Goal: Task Accomplishment & Management: Manage account settings

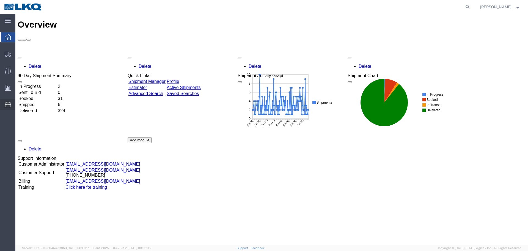
click at [0, 0] on span "Location Appointment" at bounding box center [0, 0] width 0 height 0
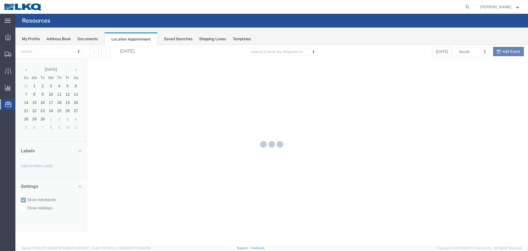
select select "28018"
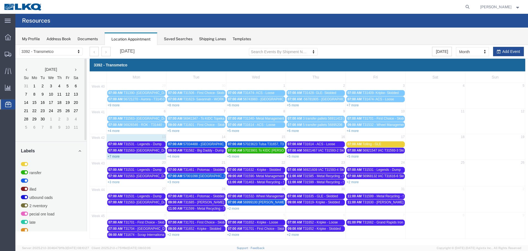
click at [116, 157] on link "+7 more" at bounding box center [114, 156] width 12 height 4
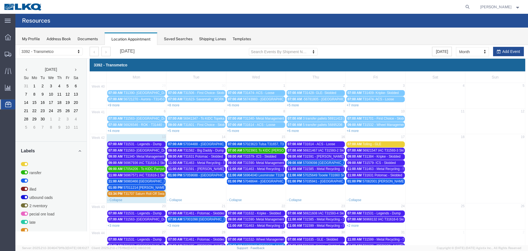
click at [139, 157] on span "T31340- Metal Management- Dump" at bounding box center [149, 156] width 52 height 4
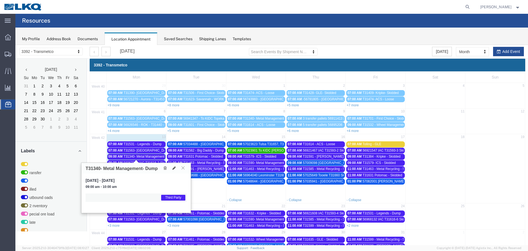
click at [184, 169] on icon at bounding box center [182, 167] width 3 height 3
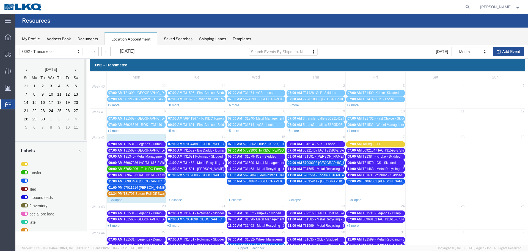
click at [141, 157] on span "T31340- Metal Management- Dump" at bounding box center [149, 156] width 52 height 4
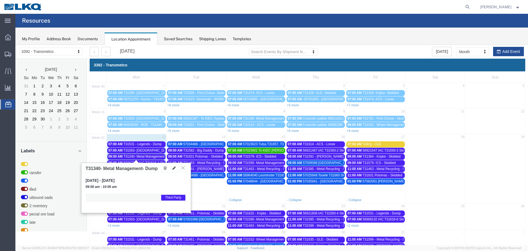
click at [184, 168] on icon at bounding box center [182, 167] width 3 height 3
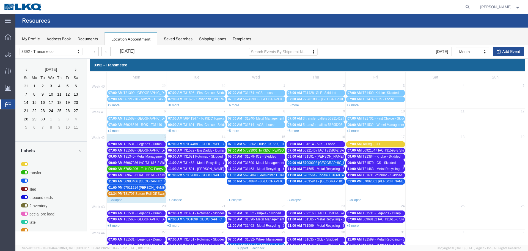
click at [145, 152] on span "T31563- [GEOGRAPHIC_DATA]- Loose" at bounding box center [152, 150] width 58 height 4
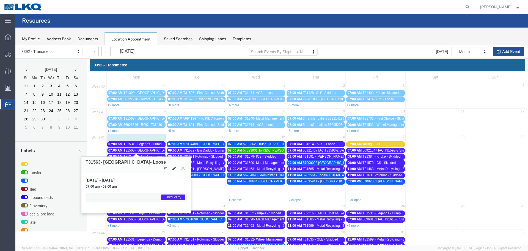
click at [172, 165] on button at bounding box center [174, 168] width 8 height 6
select select "1"
select select "23"
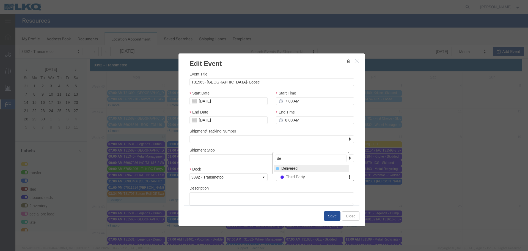
type input "de"
drag, startPoint x: 295, startPoint y: 168, endPoint x: 317, endPoint y: 196, distance: 35.1
select select "40"
click at [329, 215] on button "Save" at bounding box center [332, 215] width 16 height 9
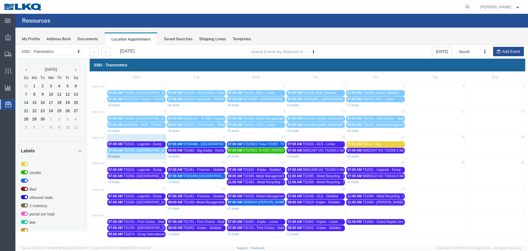
click at [113, 157] on link "+6 more" at bounding box center [114, 156] width 12 height 4
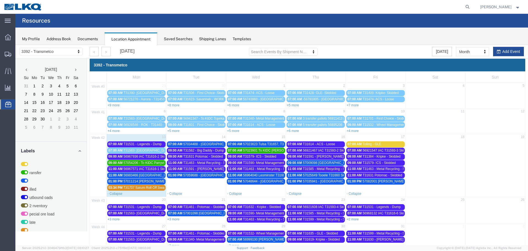
click at [137, 170] on span "56967571 IAC T31616-1 Skidded" at bounding box center [147, 169] width 48 height 4
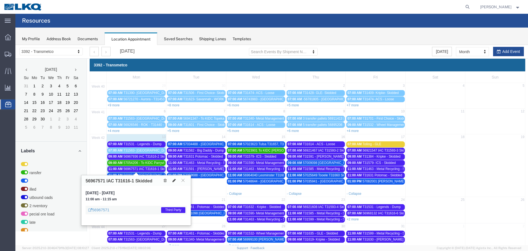
click at [174, 179] on icon at bounding box center [173, 180] width 3 height 4
select select "1"
select select "23"
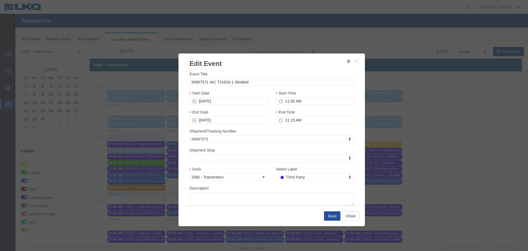
select select
type input "de"
select select "40"
click at [331, 215] on button "Save" at bounding box center [332, 215] width 16 height 9
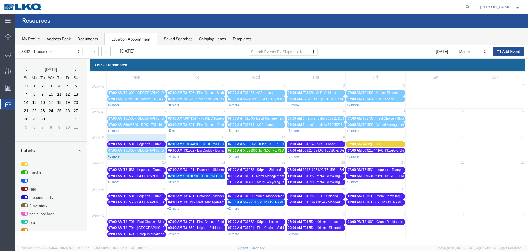
click at [117, 156] on link "+6 more" at bounding box center [114, 156] width 12 height 4
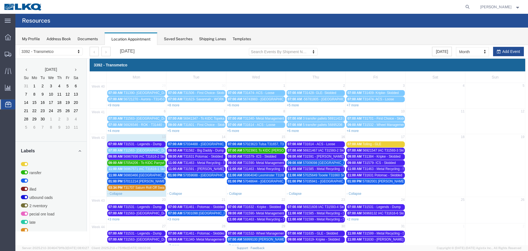
click at [138, 176] on span "56983466 [GEOGRAPHIC_DATA] Skidded" at bounding box center [154, 175] width 62 height 4
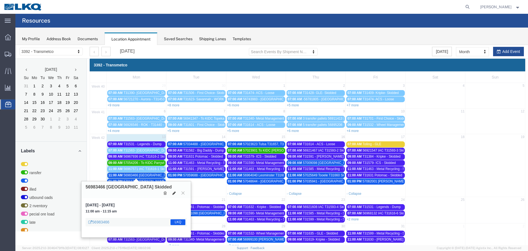
click at [175, 191] on icon at bounding box center [173, 193] width 3 height 4
select select "100"
select select "1"
select select "22"
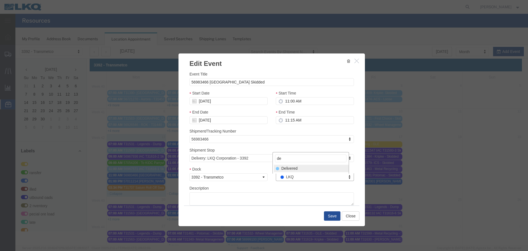
type input "de"
drag, startPoint x: 291, startPoint y: 169, endPoint x: 317, endPoint y: 201, distance: 41.0
select select "40"
click at [332, 214] on button "Save" at bounding box center [332, 215] width 16 height 9
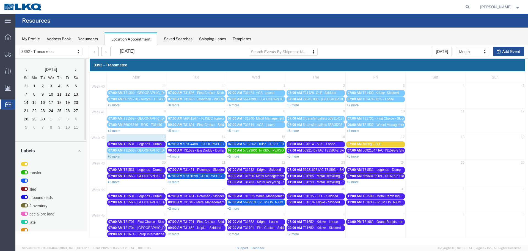
click at [159, 142] on link "07:00 AM T31531 - Legends - Dump" at bounding box center [136, 144] width 58 height 6
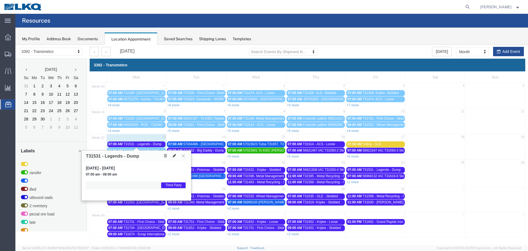
click at [174, 156] on icon at bounding box center [174, 155] width 3 height 4
select select "1"
select select "23"
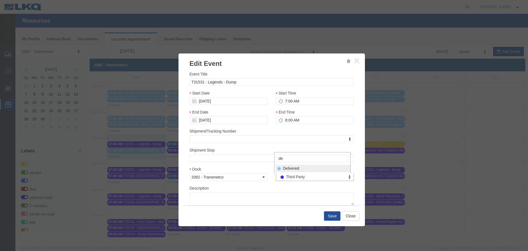
type input "de"
select select "40"
click at [329, 216] on button "Save" at bounding box center [332, 215] width 16 height 9
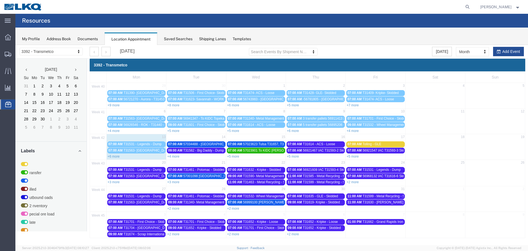
click at [117, 155] on link "+6 more" at bounding box center [114, 156] width 12 height 4
